Goal: Book appointment/travel/reservation

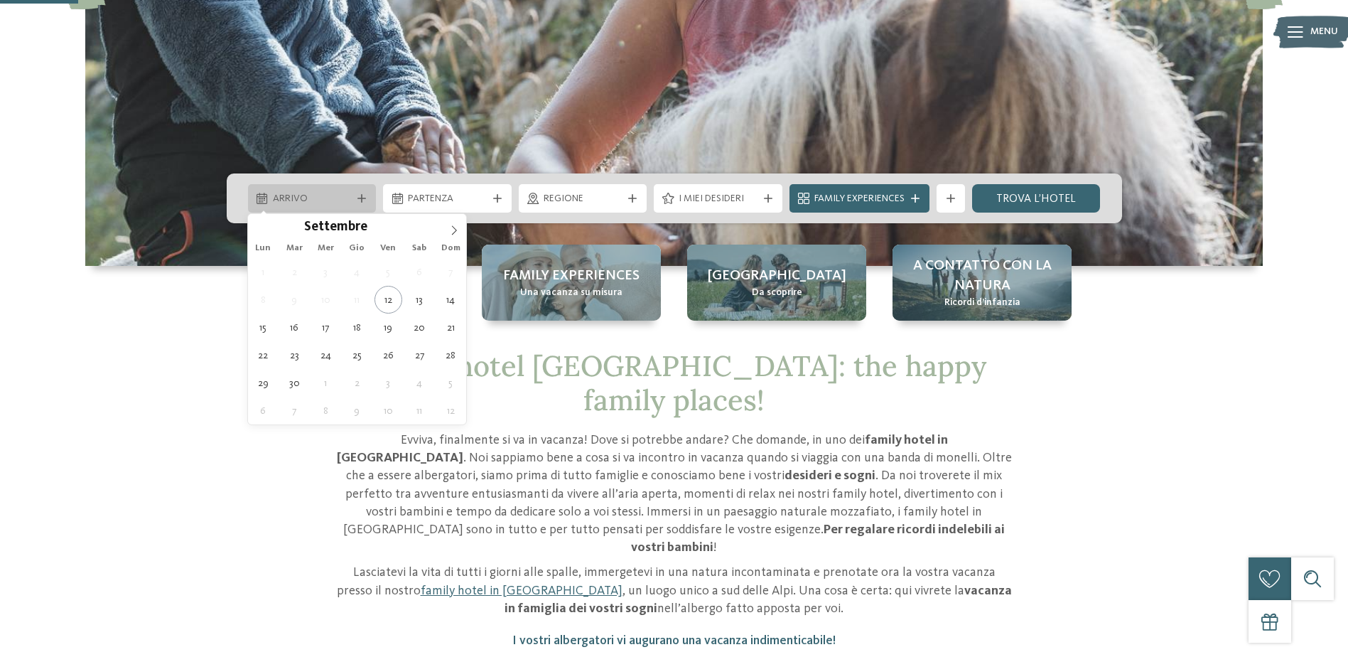
click at [313, 198] on span "Arrivo" at bounding box center [312, 199] width 79 height 14
click at [451, 232] on icon at bounding box center [454, 230] width 10 height 10
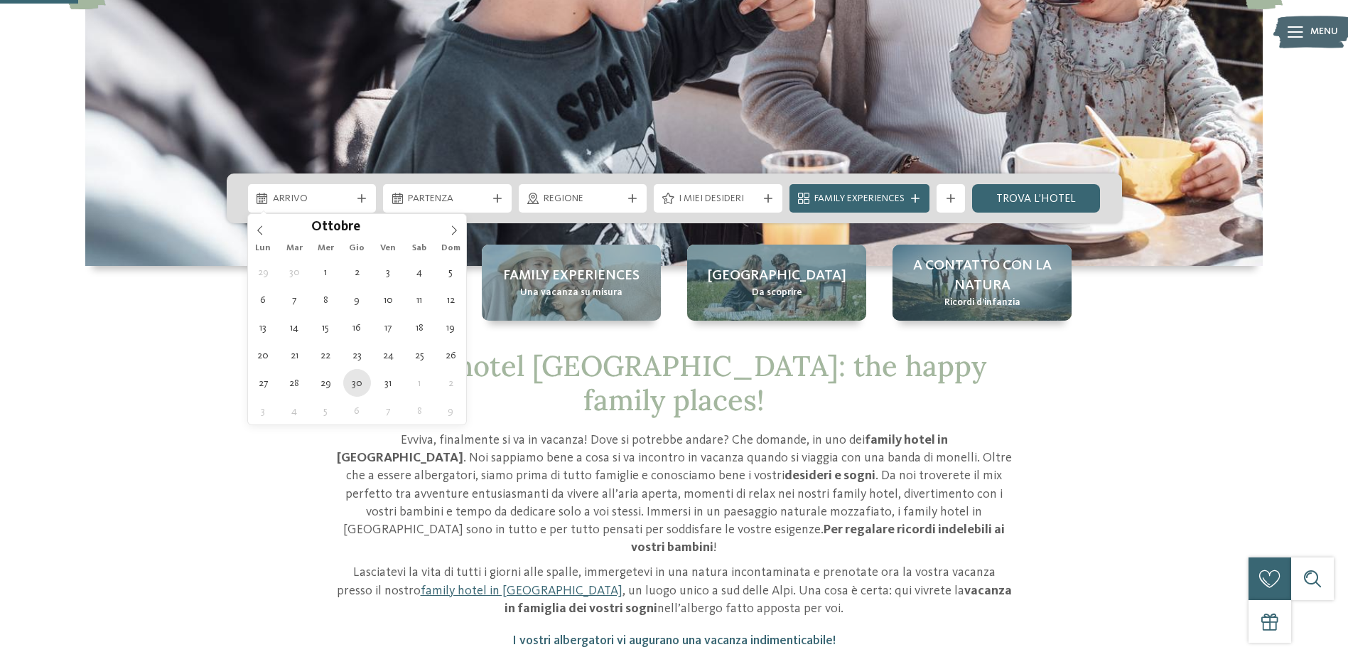
type div "30.10.2025"
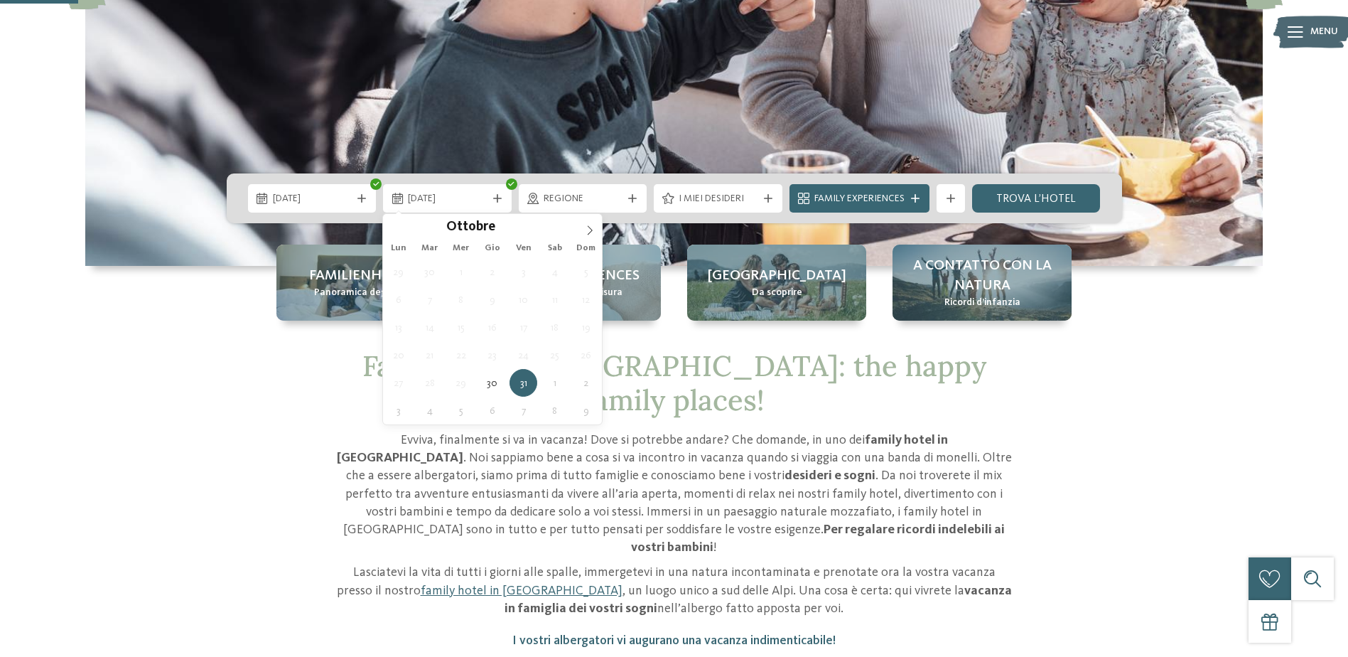
type div "31.10.2025"
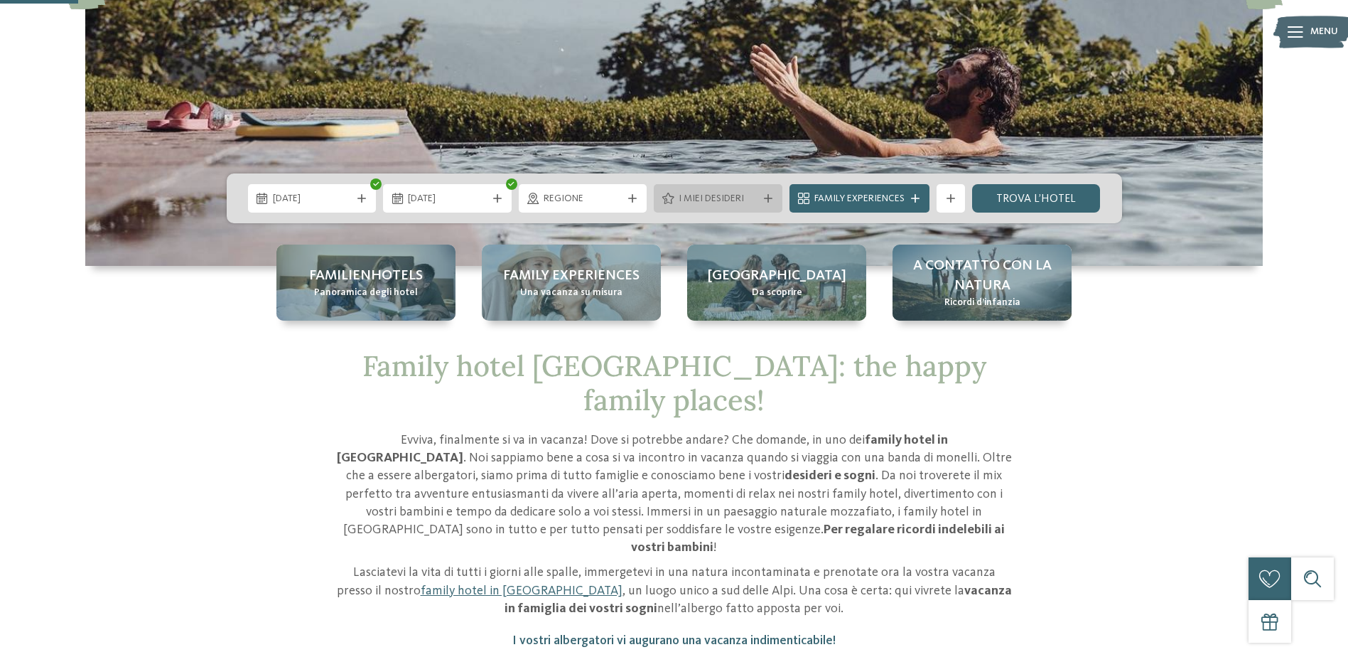
click at [740, 202] on span "I miei desideri" at bounding box center [718, 199] width 79 height 14
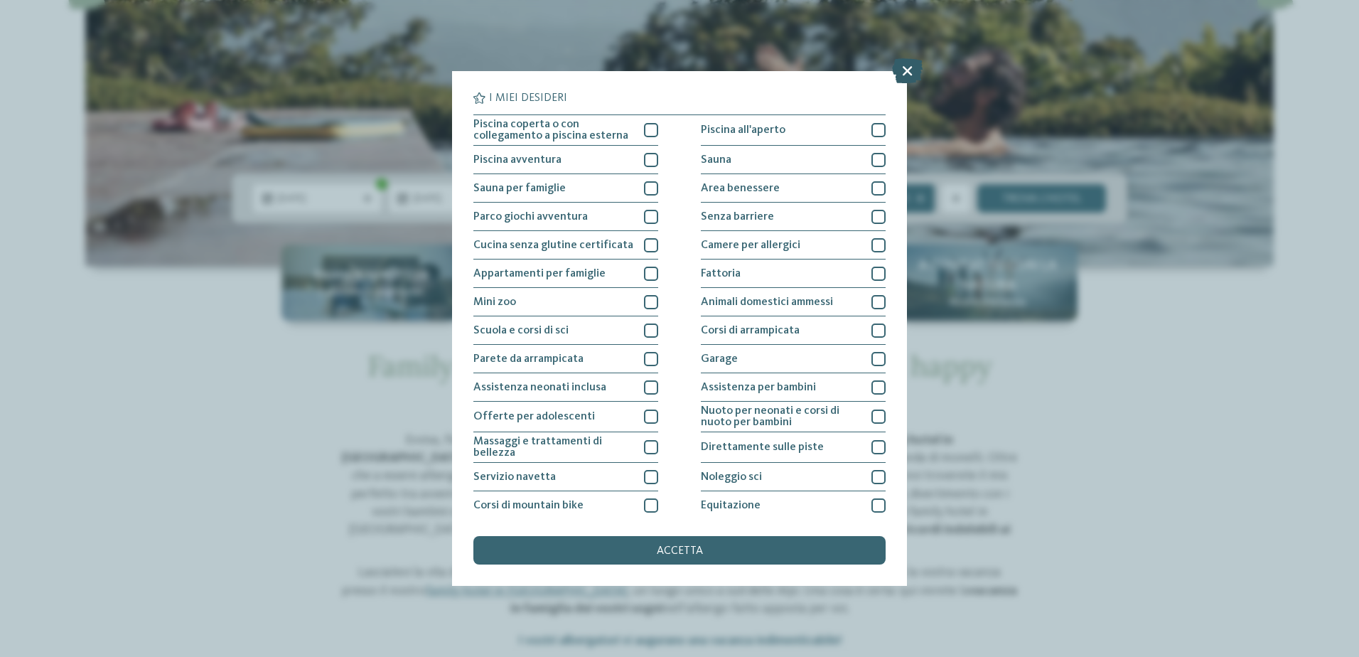
click at [900, 75] on icon at bounding box center [907, 70] width 31 height 25
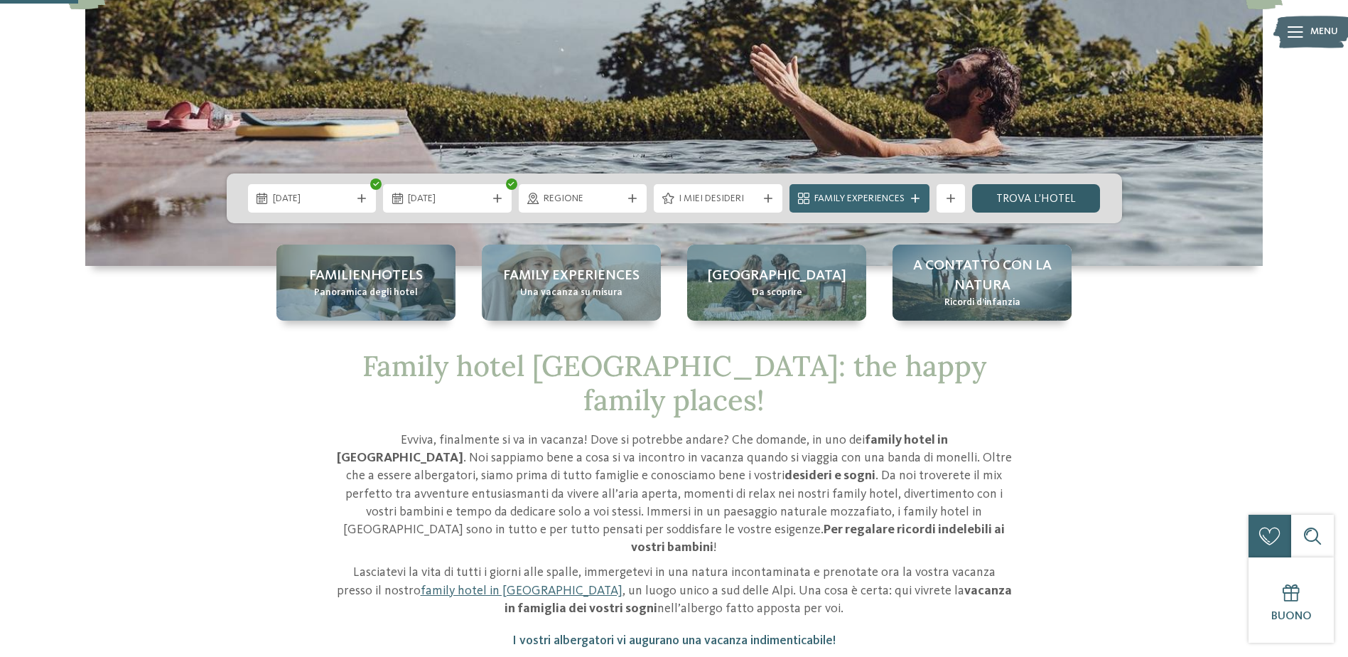
click at [1048, 194] on link "trova l’hotel" at bounding box center [1036, 198] width 129 height 28
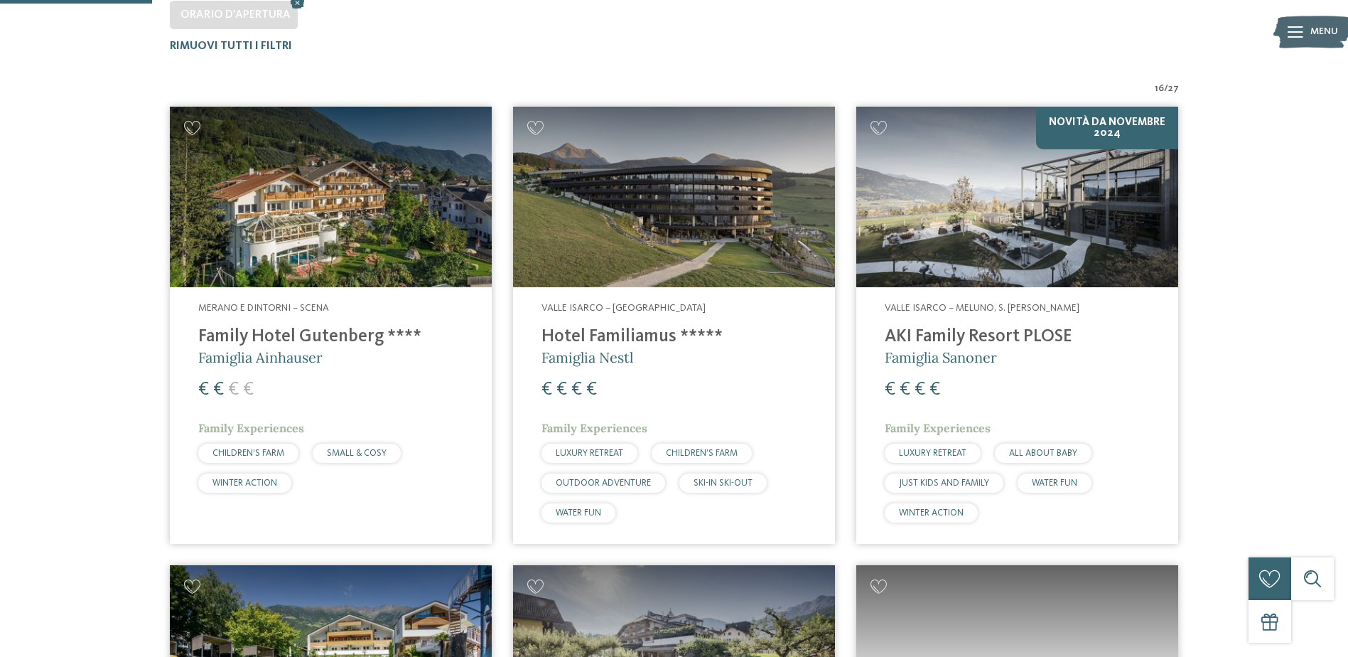
scroll to position [395, 0]
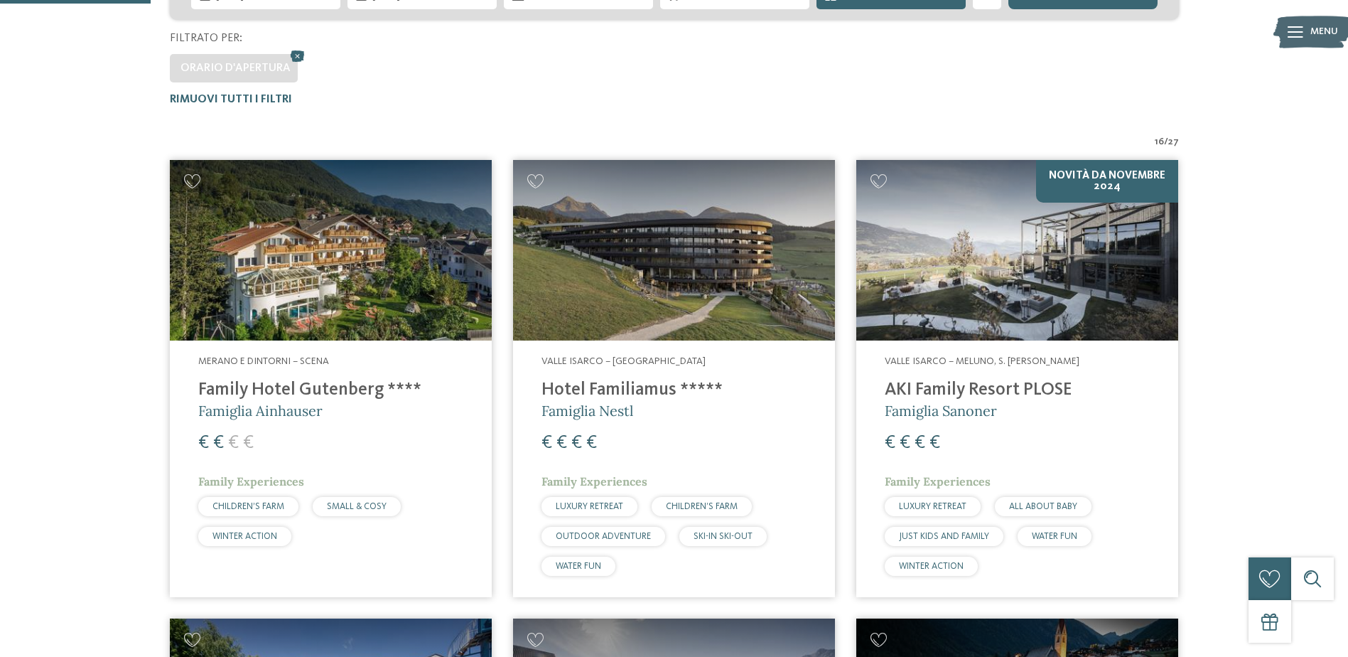
click at [629, 391] on h4 "Hotel Familiamus *****" at bounding box center [674, 390] width 265 height 21
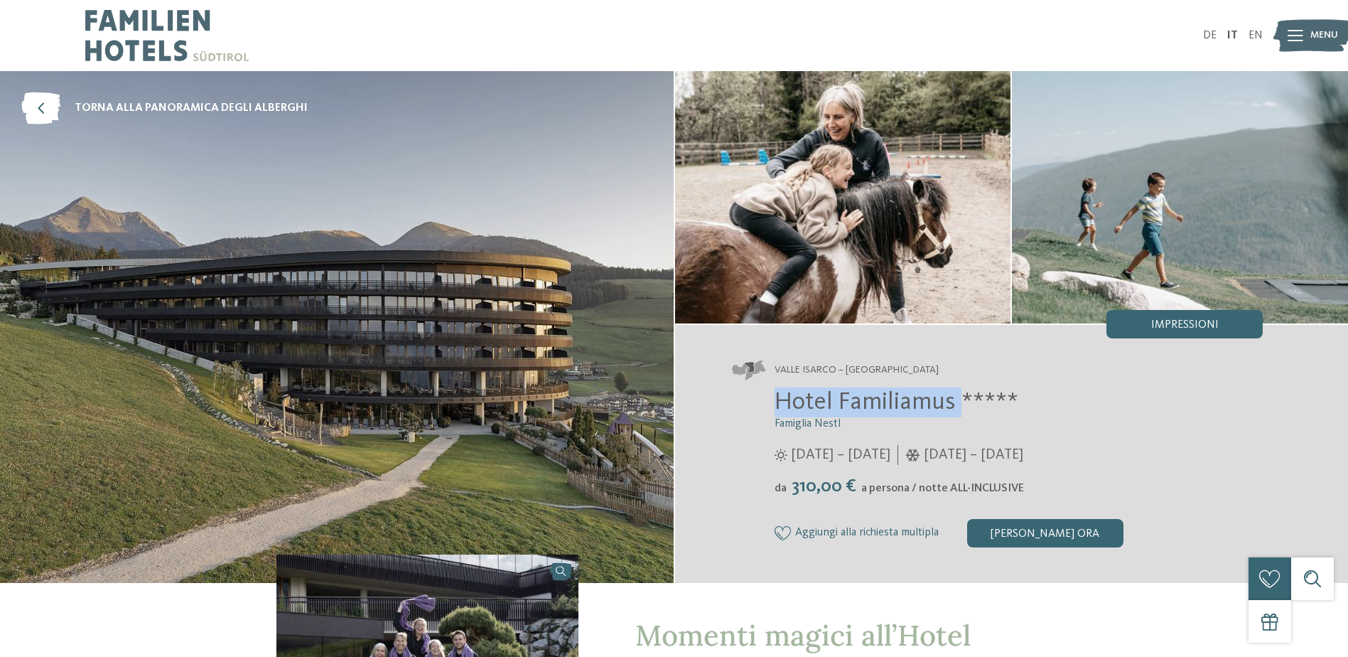
drag, startPoint x: 963, startPoint y: 401, endPoint x: 738, endPoint y: 390, distance: 225.5
click at [738, 390] on div "Hotel Familiamus ***** Famiglia Nestl 29/05/2025 – 09/11/2025 da" at bounding box center [998, 467] width 532 height 160
copy span "Hotel Familiamus"
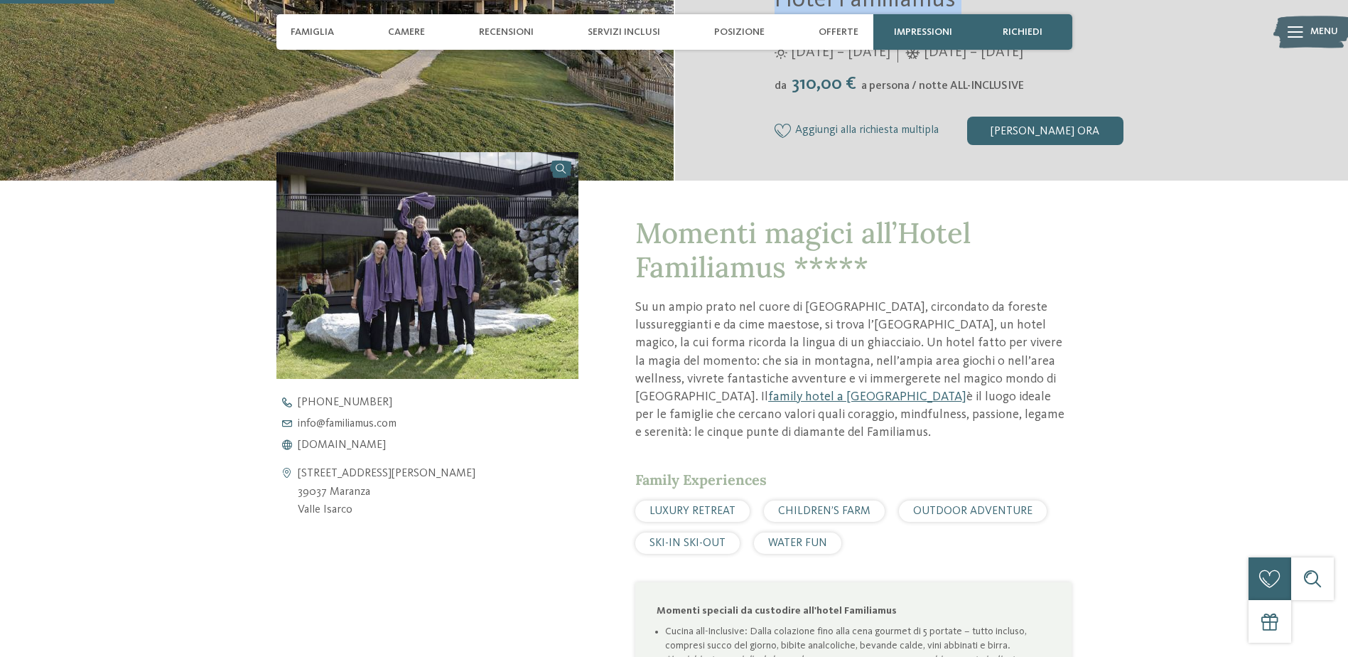
scroll to position [426, 0]
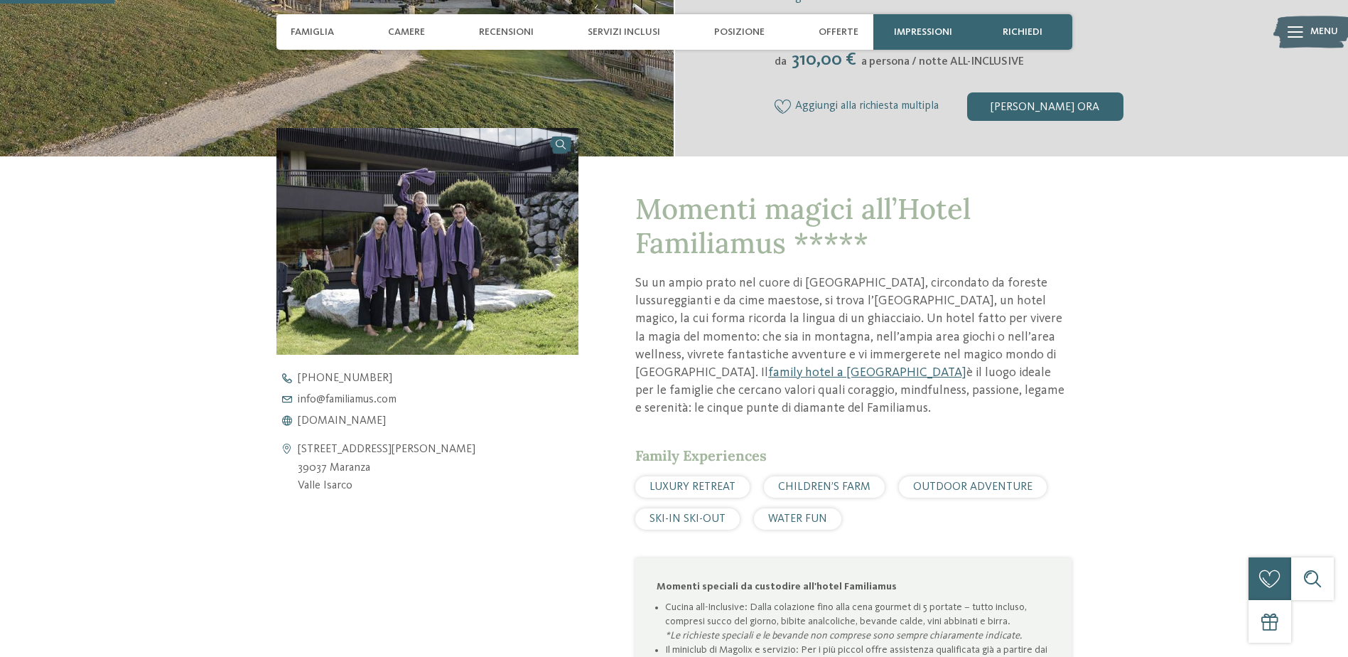
click at [441, 287] on img at bounding box center [427, 241] width 303 height 227
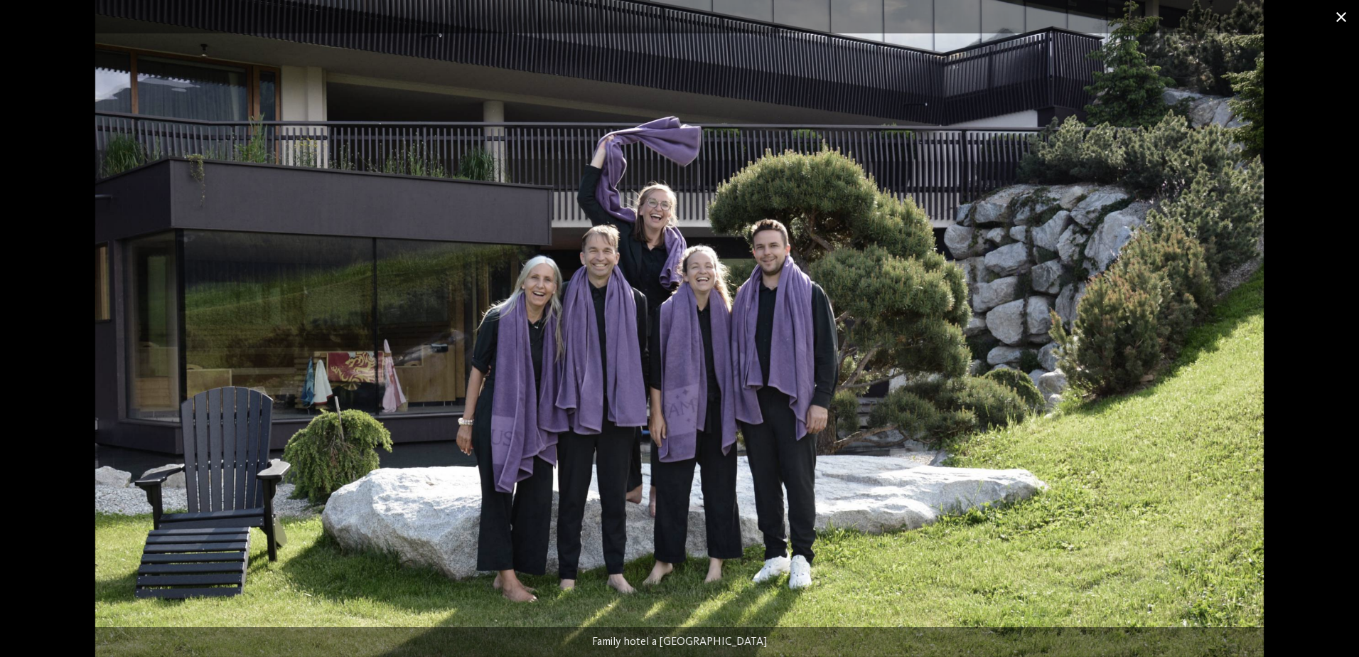
click at [1333, 14] on span at bounding box center [1341, 16] width 36 height 33
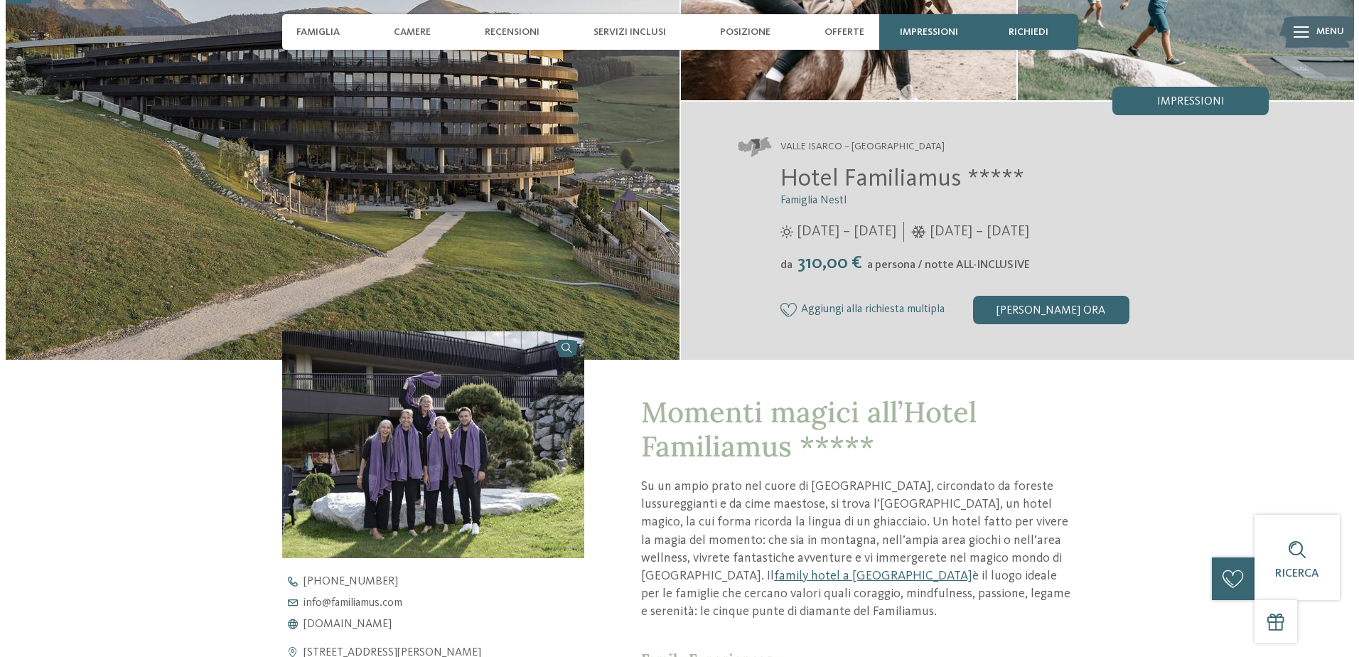
scroll to position [71, 0]
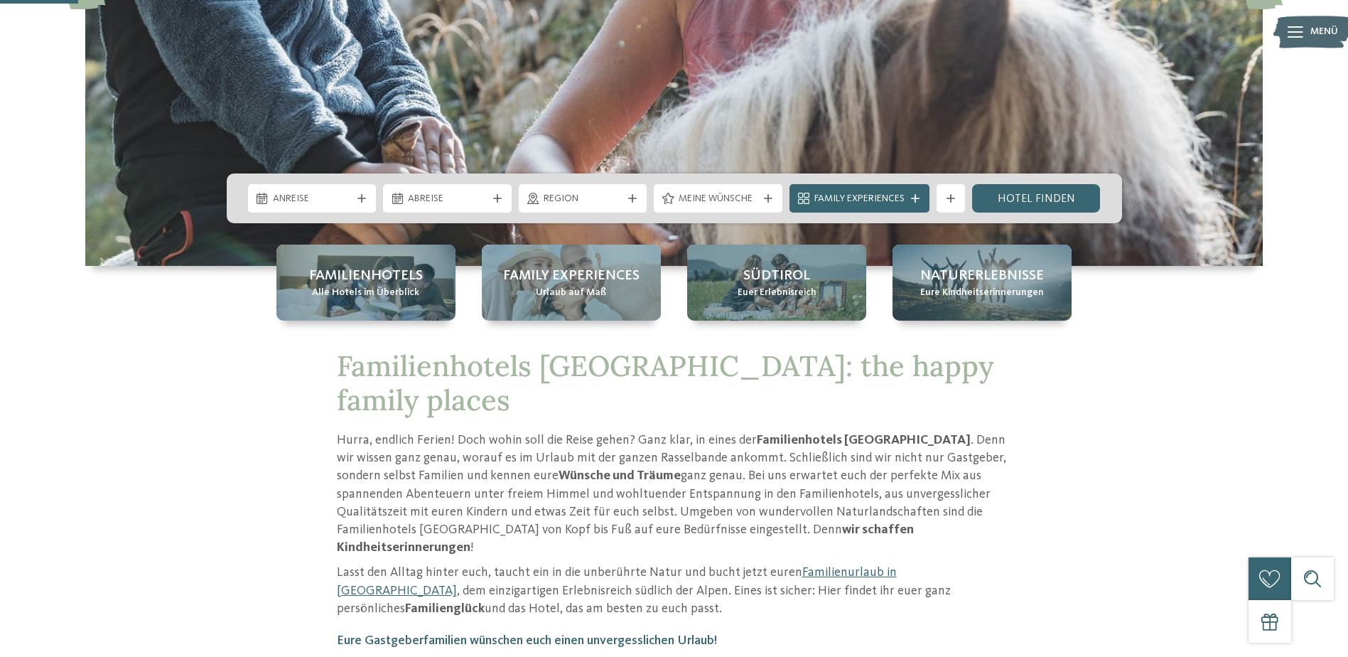
scroll to position [355, 0]
click at [591, 187] on div "Region" at bounding box center [583, 198] width 129 height 28
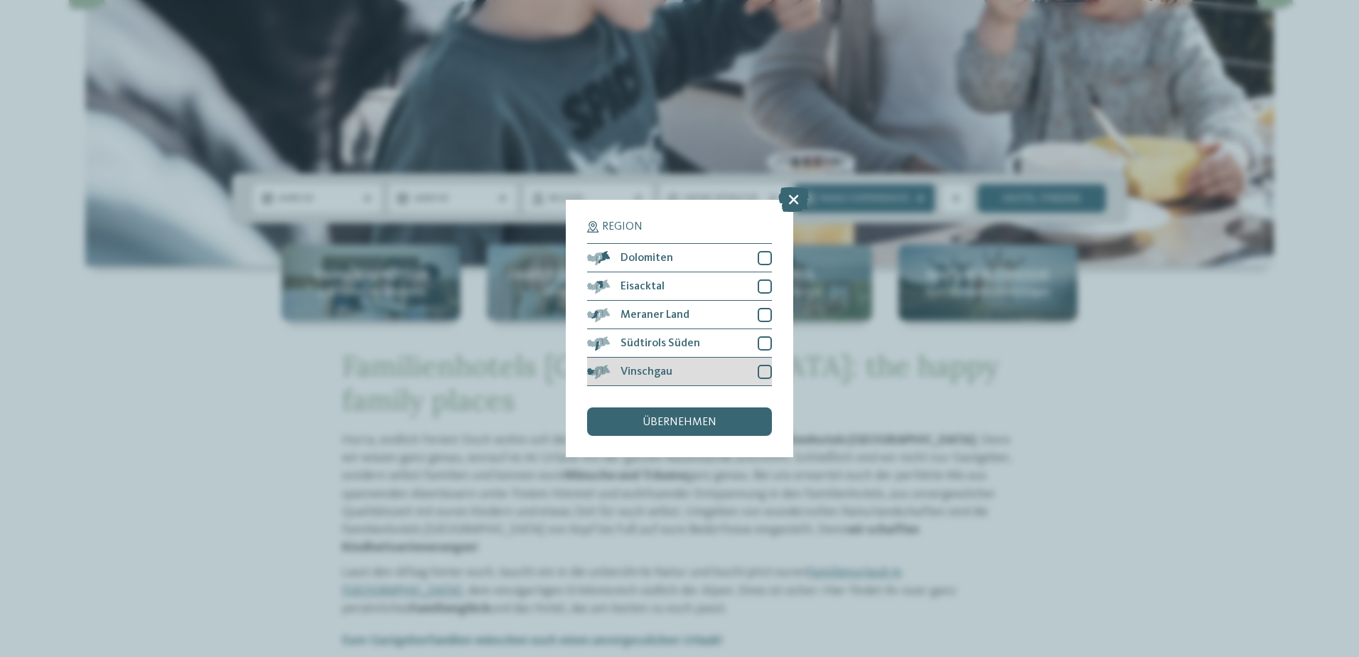
click at [650, 374] on span "Vinschgau" at bounding box center [646, 371] width 52 height 11
click at [669, 424] on span "übernehmen" at bounding box center [679, 421] width 74 height 11
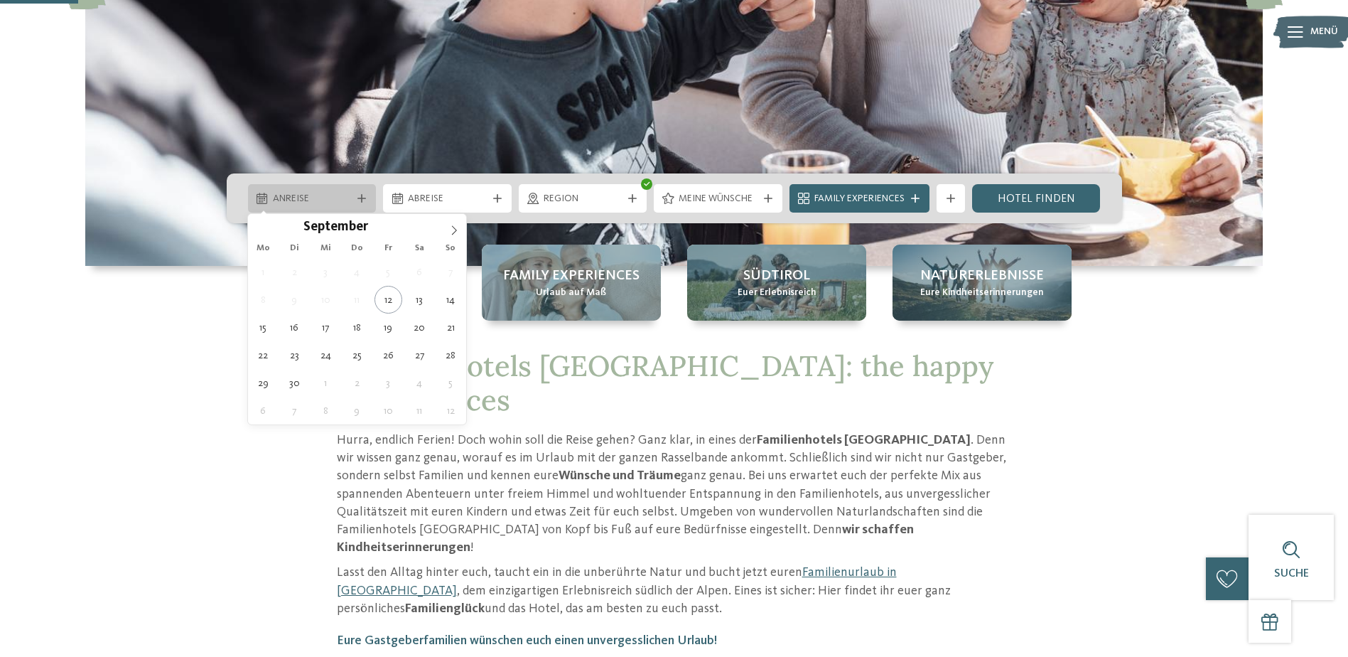
click at [300, 199] on span "Anreise" at bounding box center [312, 199] width 79 height 14
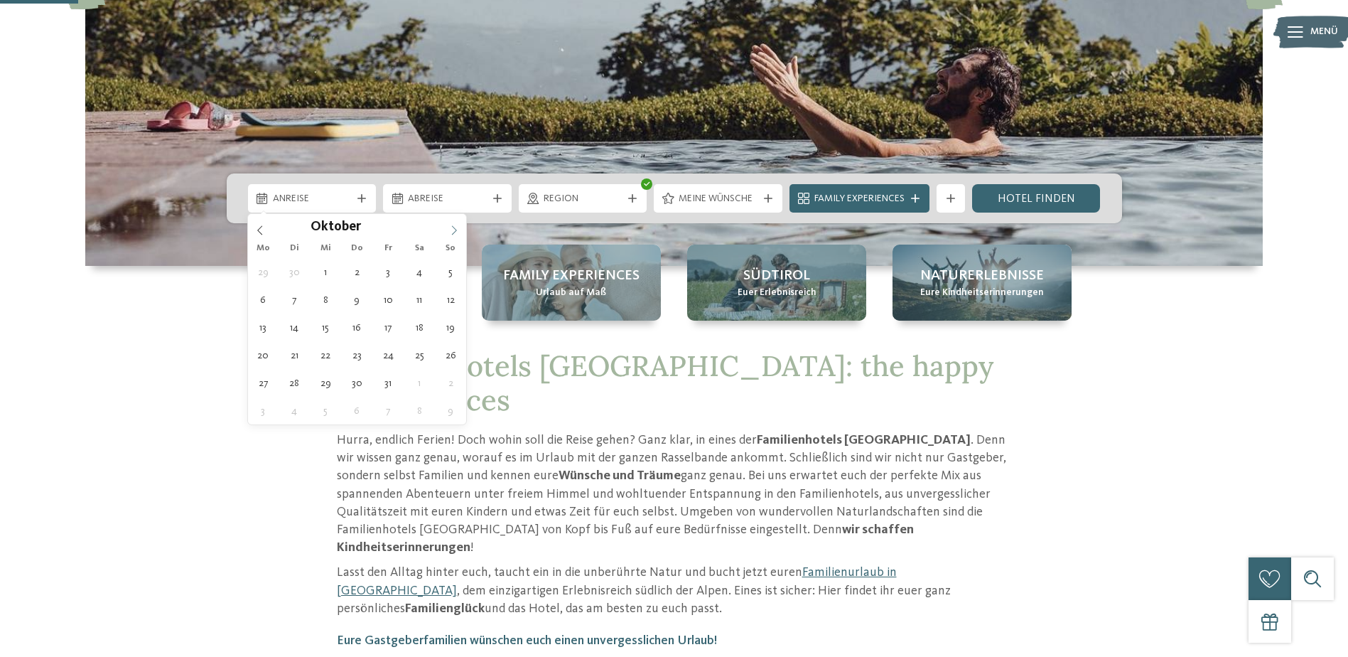
click at [451, 231] on icon at bounding box center [454, 230] width 10 height 10
type div "30.10.2025"
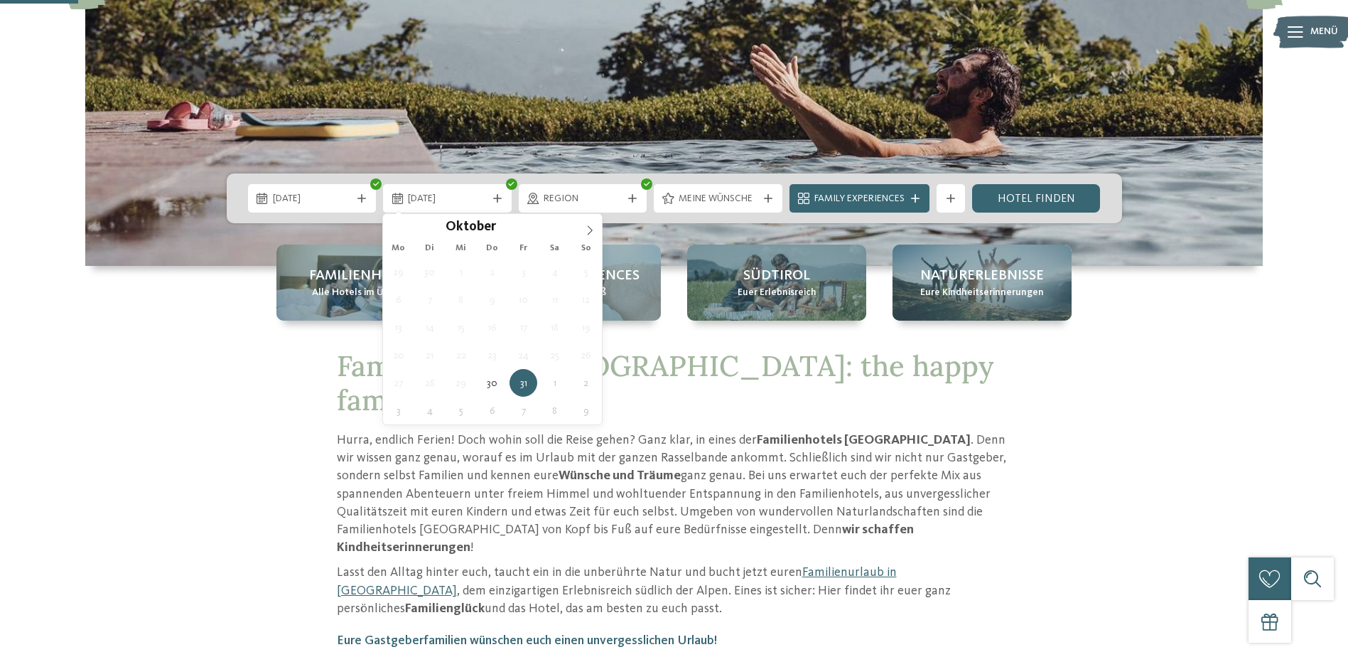
type div "31.10.2025"
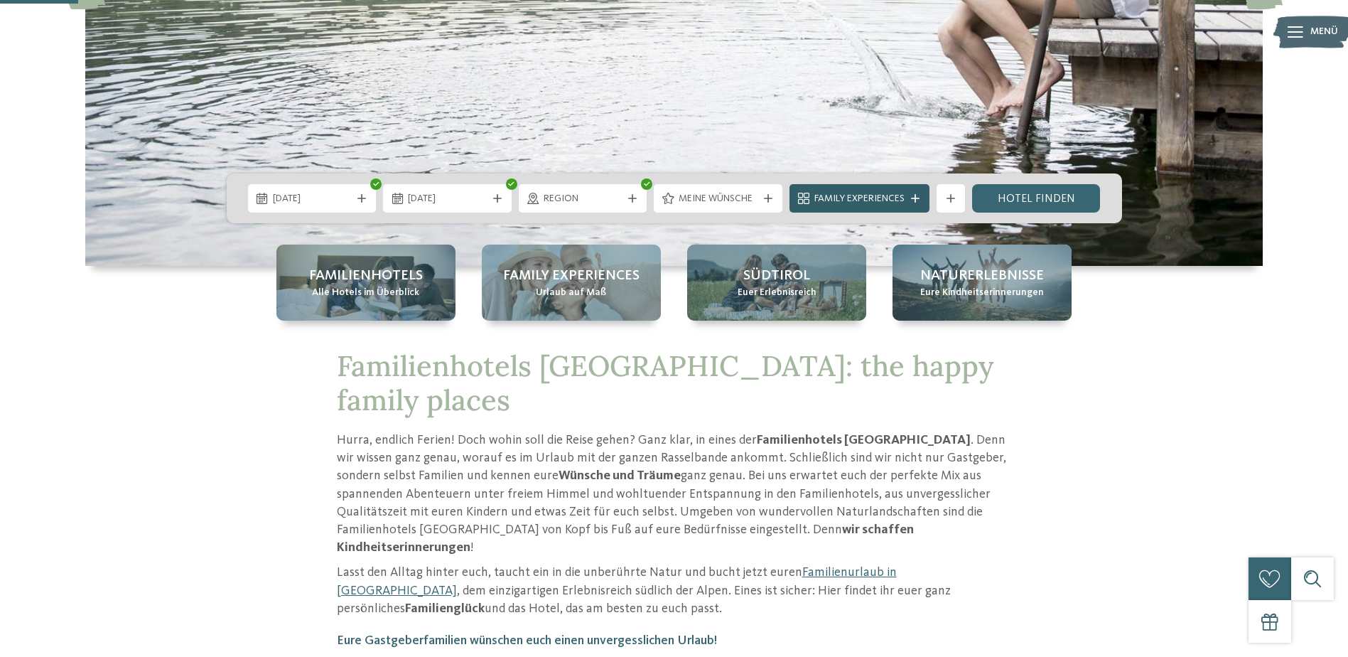
click at [917, 202] on icon at bounding box center [915, 198] width 9 height 9
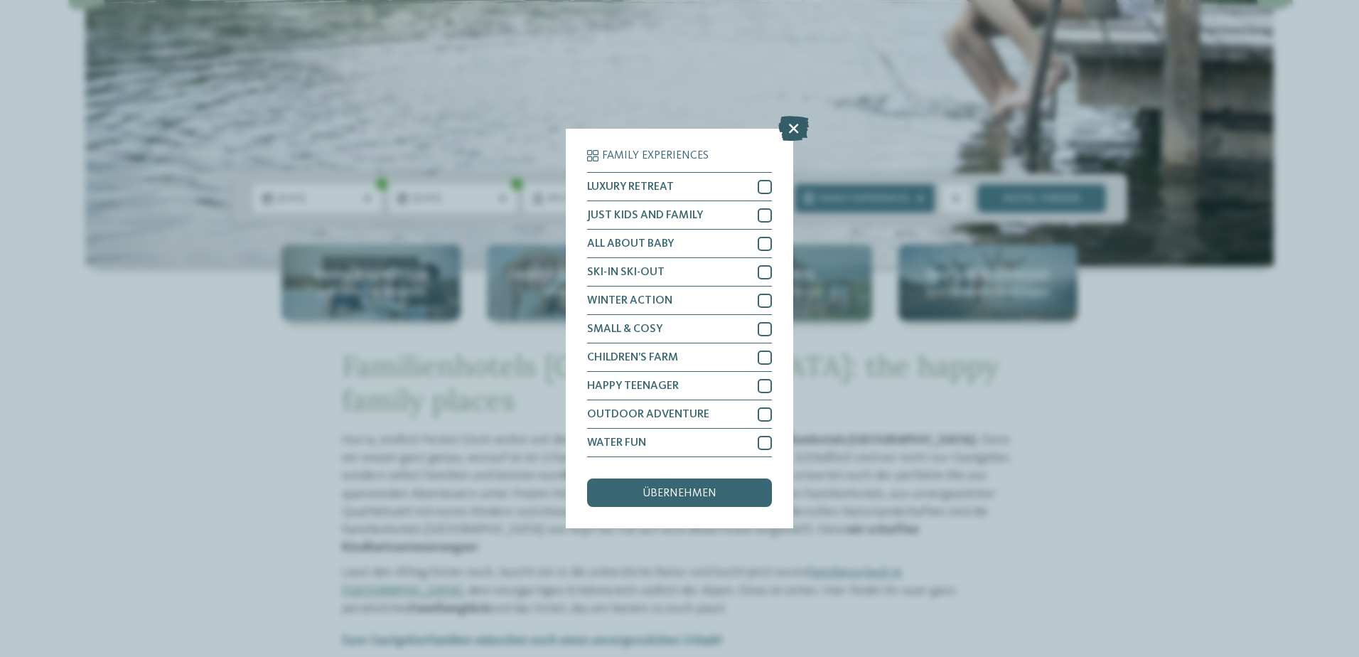
click at [799, 123] on icon at bounding box center [793, 128] width 31 height 25
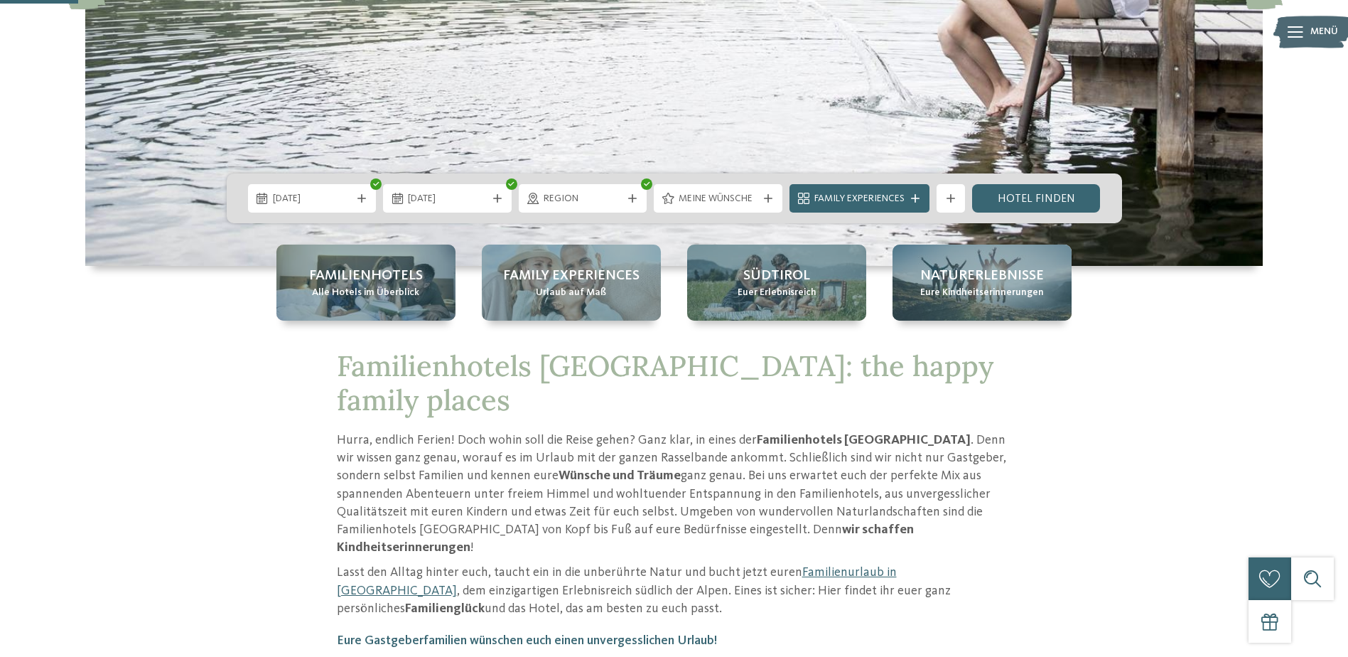
click at [1050, 183] on div "30.10.2025 31.10.2025" at bounding box center [674, 198] width 895 height 50
click at [1049, 190] on link "Hotel finden" at bounding box center [1036, 198] width 129 height 28
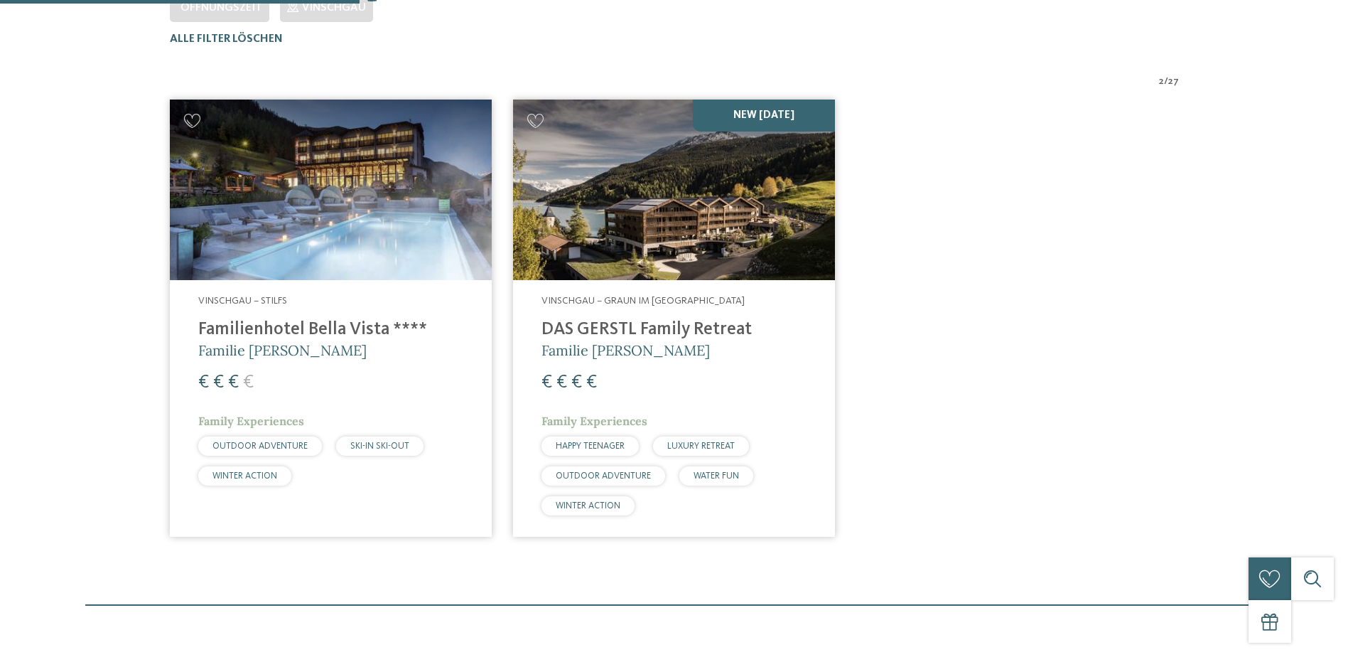
scroll to position [466, 0]
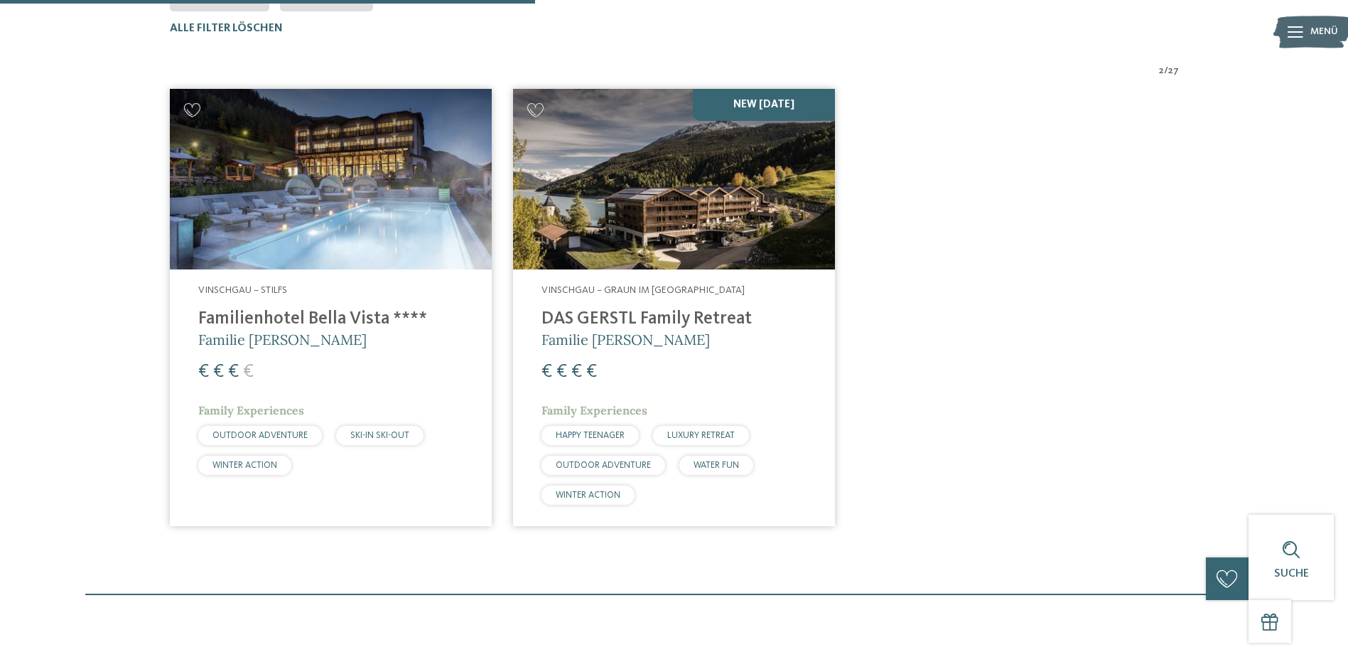
click at [301, 317] on h4 "Familienhotel Bella Vista ****" at bounding box center [330, 318] width 265 height 21
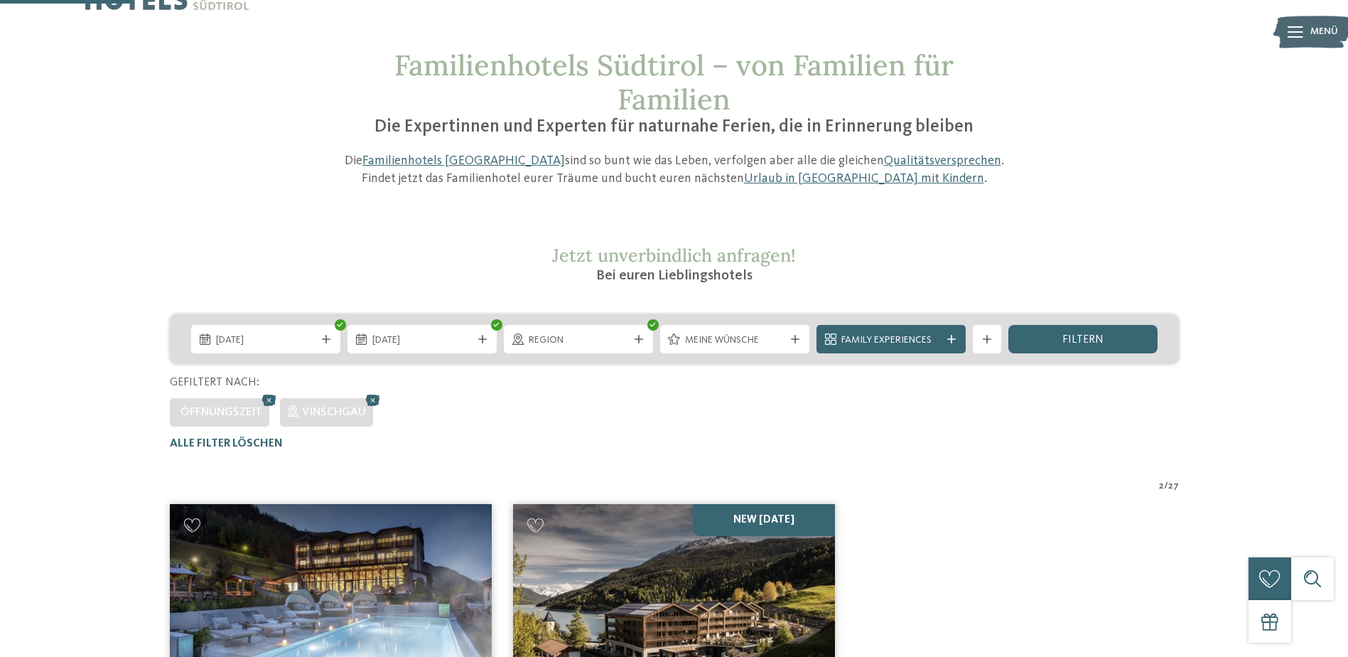
scroll to position [0, 0]
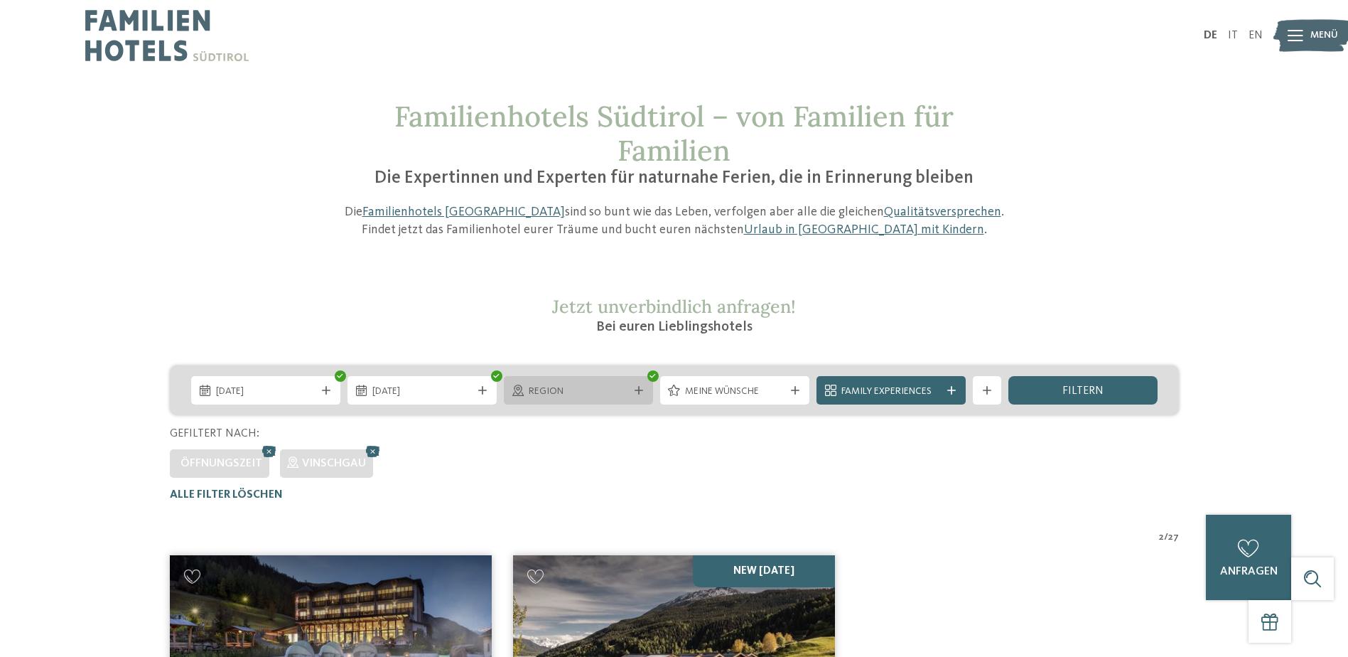
click at [611, 395] on span "Region" at bounding box center [578, 391] width 99 height 14
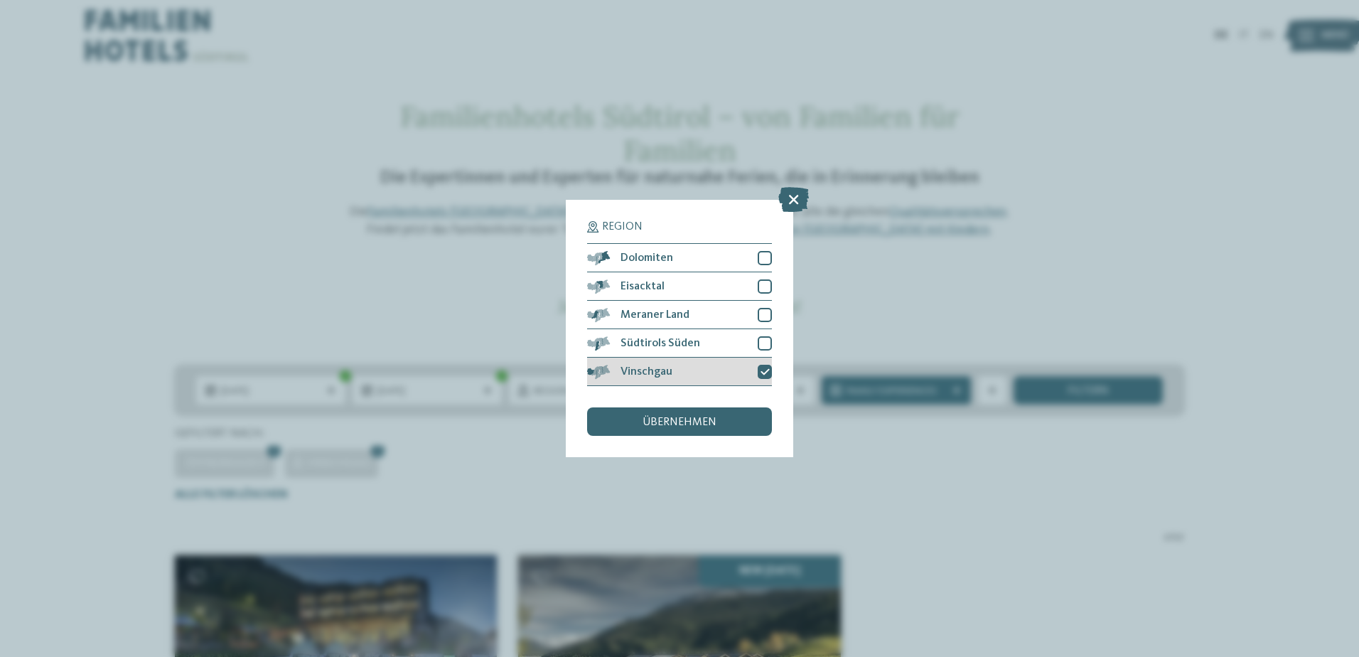
click at [761, 375] on icon at bounding box center [764, 371] width 9 height 9
click at [768, 257] on div at bounding box center [765, 258] width 14 height 14
click at [691, 426] on span "übernehmen" at bounding box center [679, 421] width 74 height 11
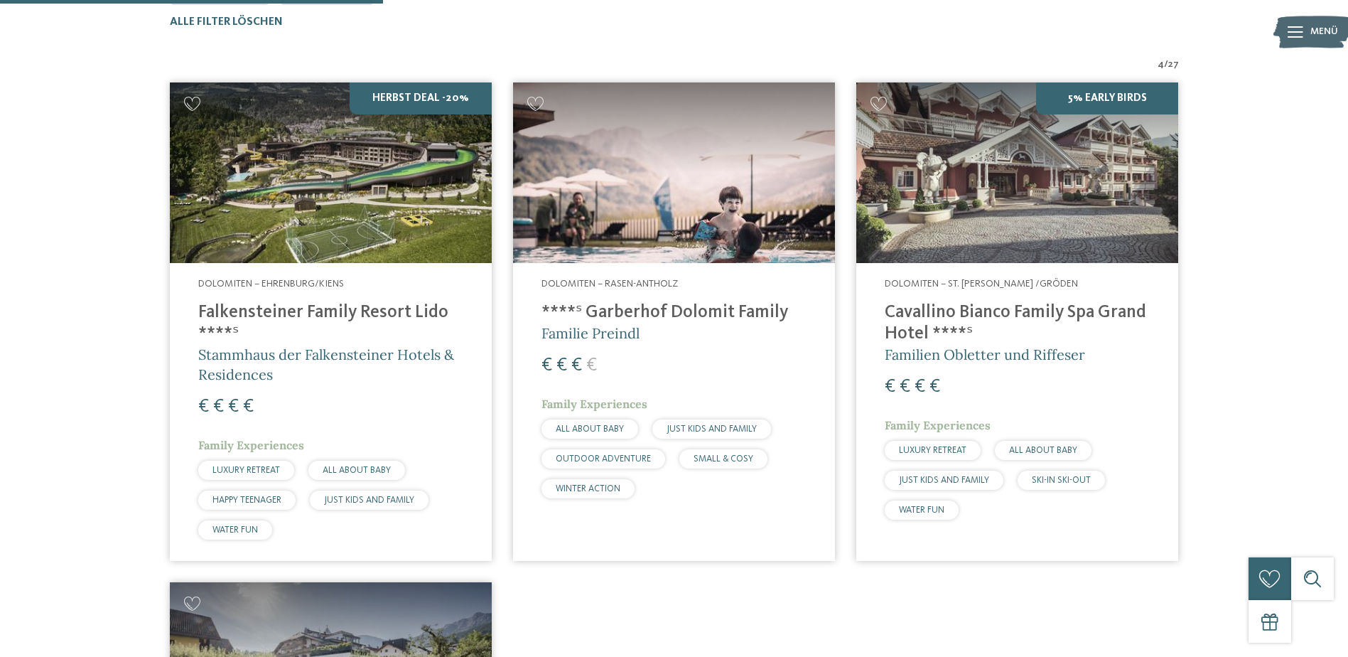
scroll to position [466, 0]
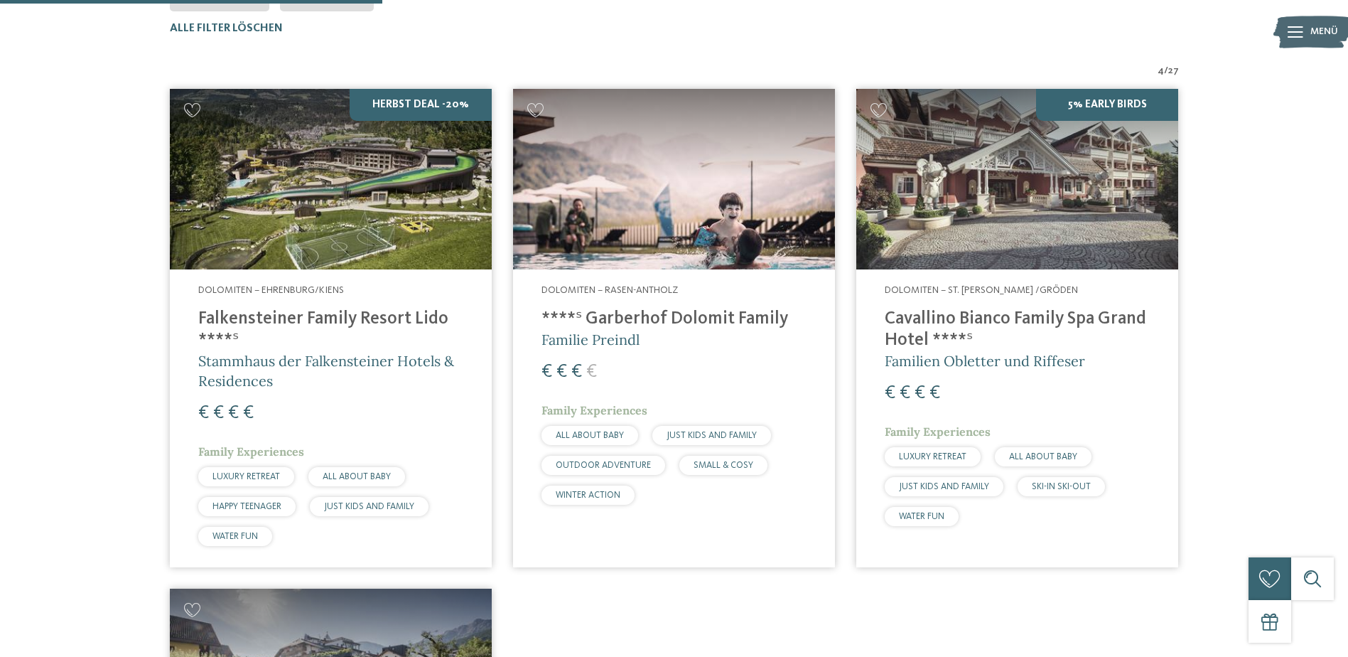
click at [635, 318] on h4 "****ˢ Garberhof Dolomit Family" at bounding box center [674, 318] width 265 height 21
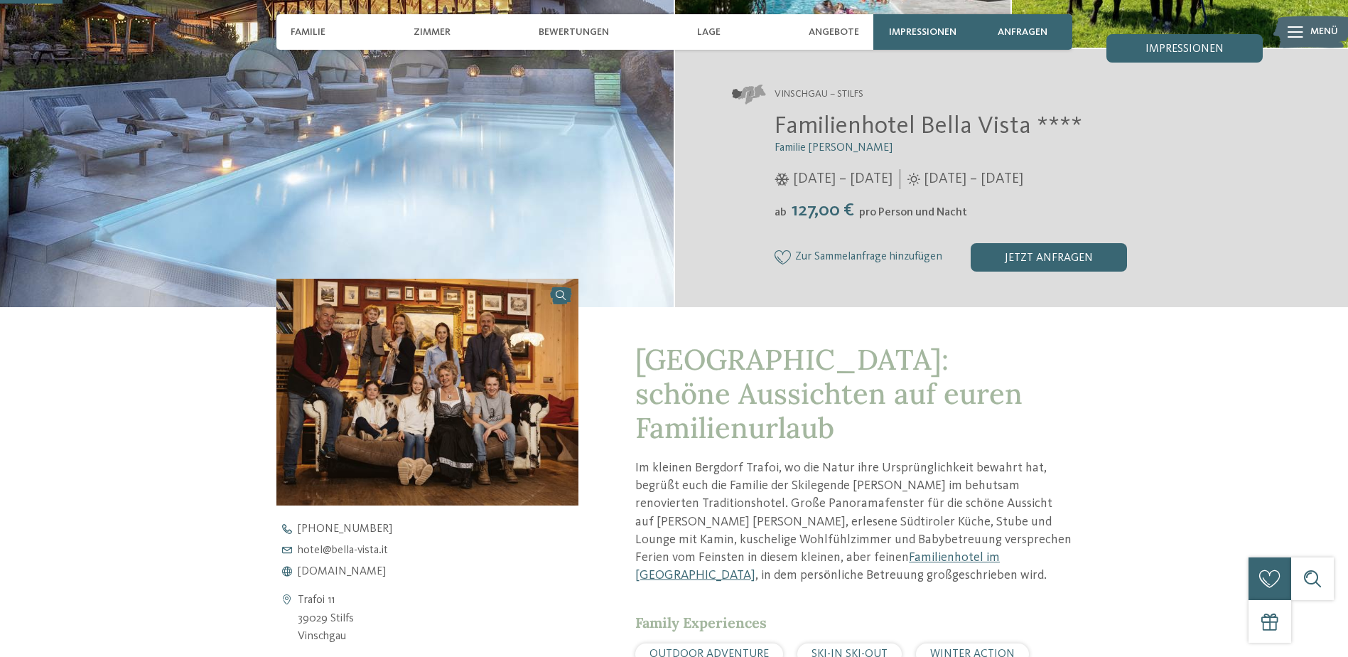
scroll to position [284, 0]
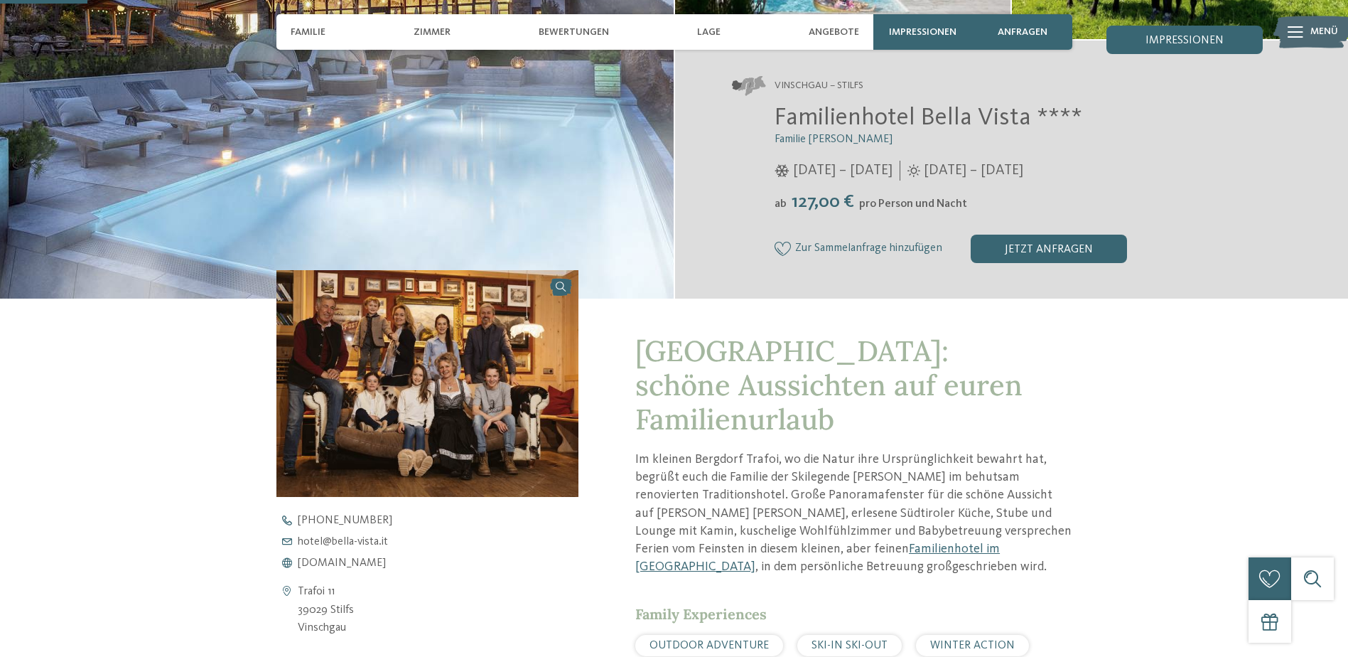
click at [452, 408] on img at bounding box center [427, 383] width 303 height 227
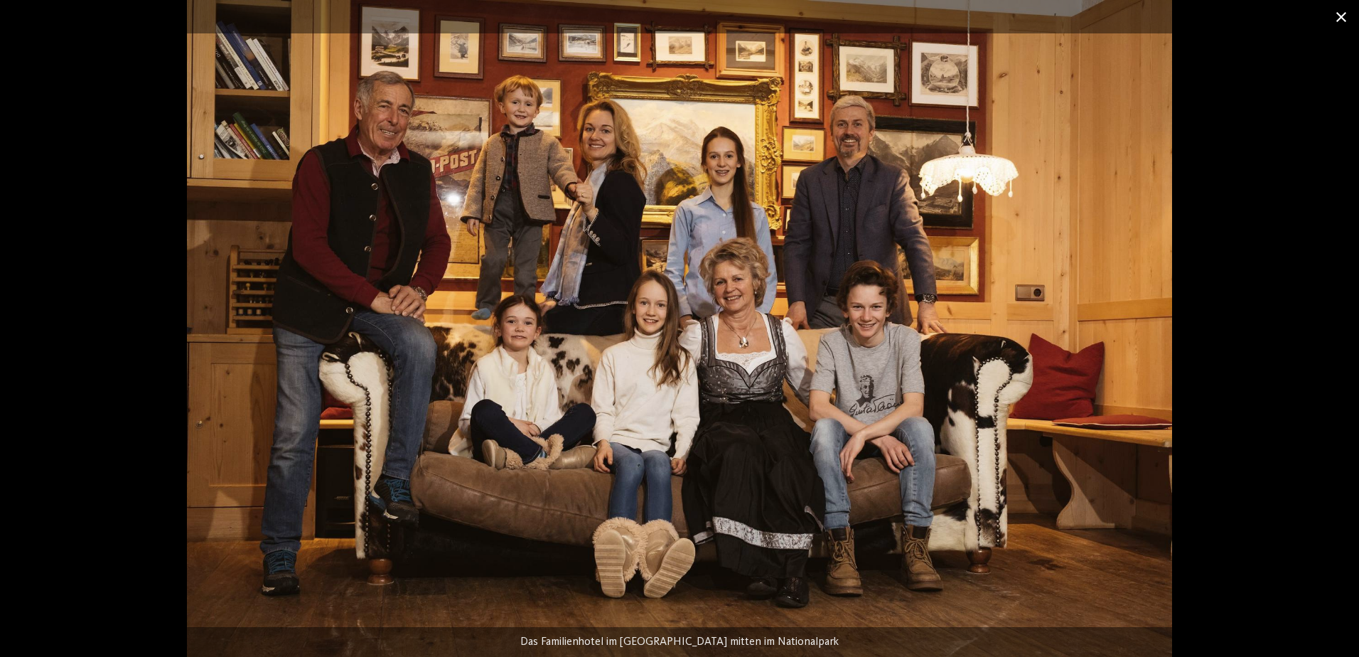
click at [1347, 21] on span at bounding box center [1341, 16] width 36 height 33
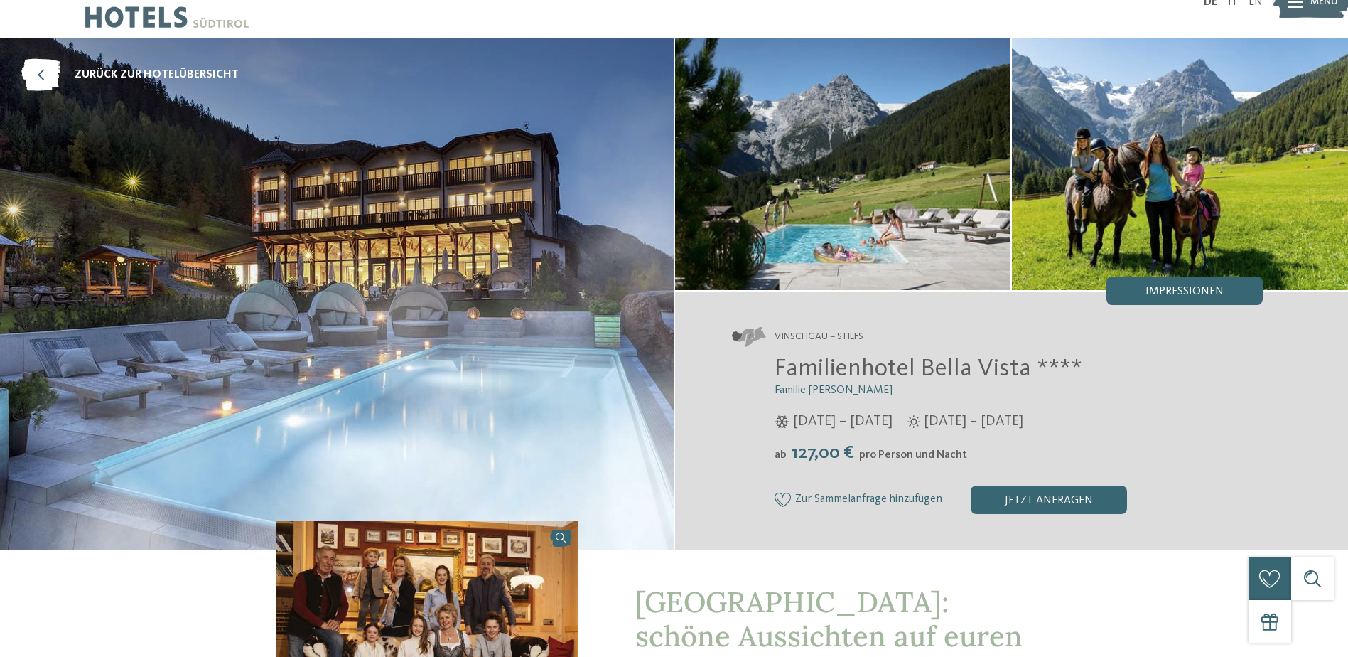
scroll to position [0, 0]
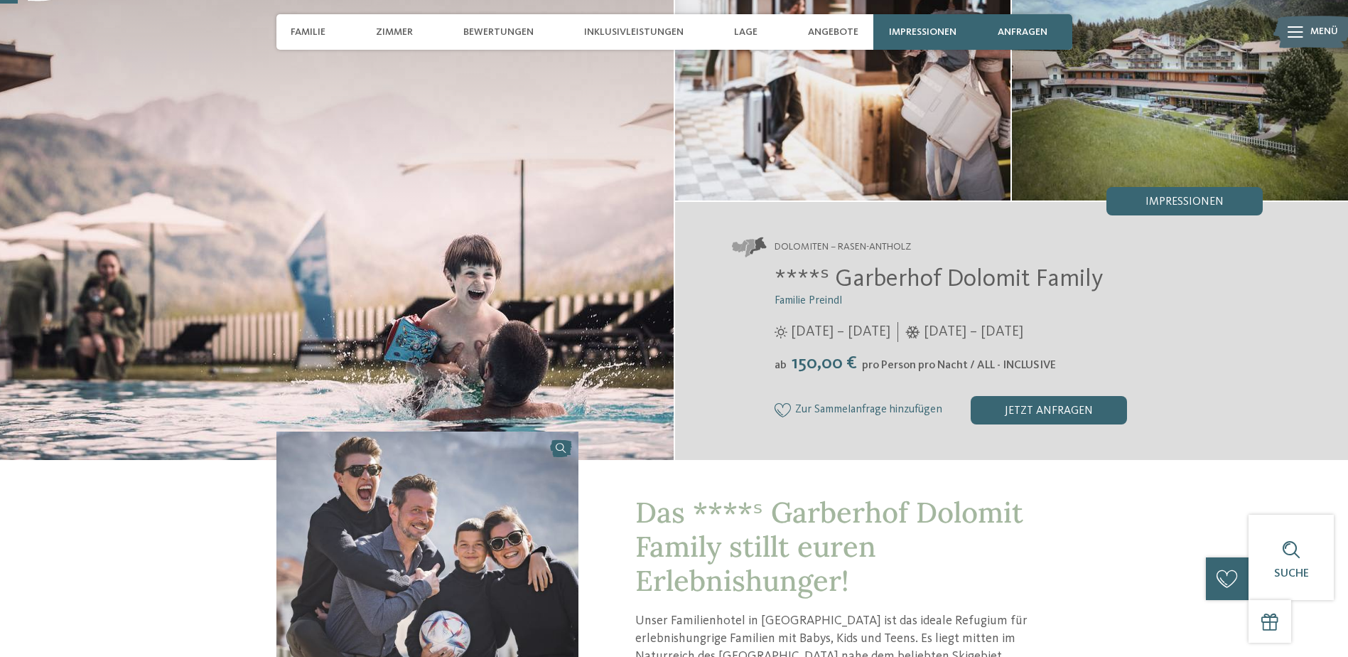
scroll to position [71, 0]
